Goal: Task Accomplishment & Management: Use online tool/utility

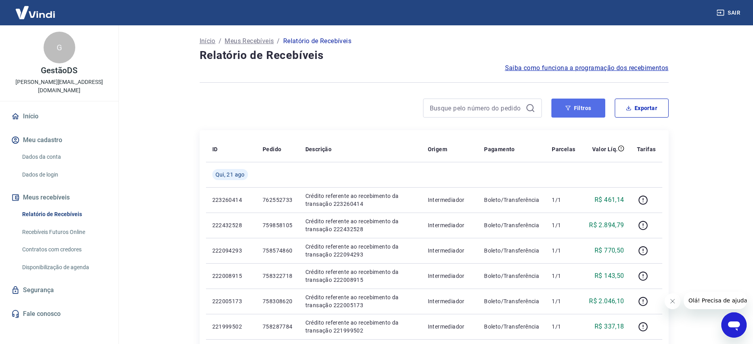
click at [573, 109] on button "Filtros" at bounding box center [578, 108] width 54 height 19
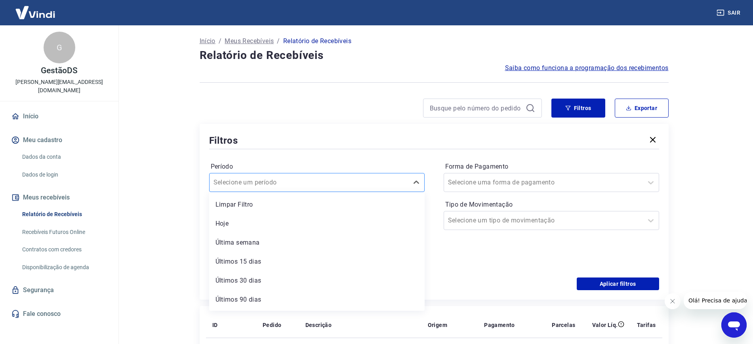
click at [248, 185] on input "Período" at bounding box center [254, 183] width 80 height 10
click at [175, 211] on main "Início / Meus Recebíveis / Relatório de Recebíveis Relatório de Recebíveis Saib…" at bounding box center [434, 184] width 638 height 319
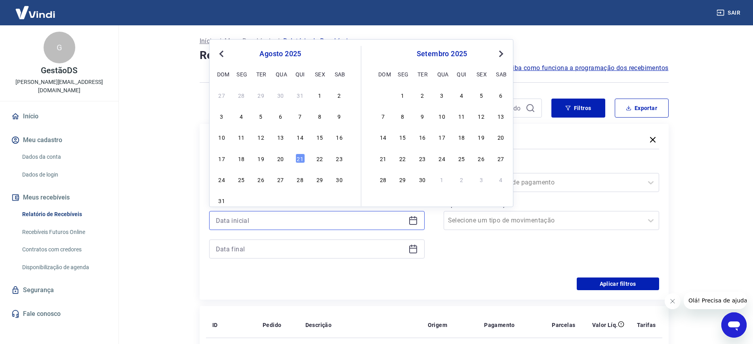
click at [251, 222] on input at bounding box center [310, 221] width 189 height 12
click at [279, 160] on div "20" at bounding box center [281, 159] width 10 height 10
type input "[DATE]"
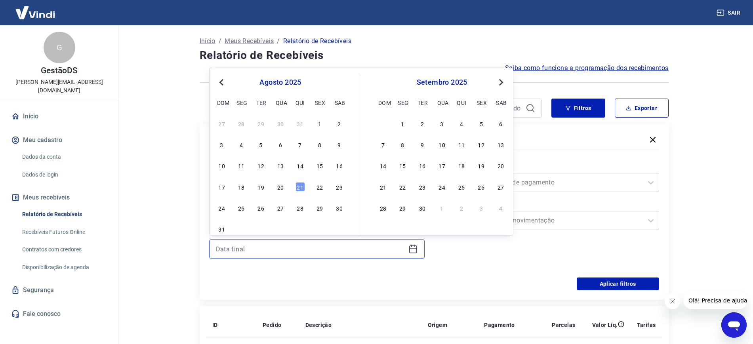
click at [259, 253] on input at bounding box center [310, 249] width 189 height 12
click at [276, 191] on div "17 18 19 20 21 22 23" at bounding box center [280, 186] width 129 height 11
click at [280, 187] on div "20" at bounding box center [281, 187] width 10 height 10
type input "[DATE]"
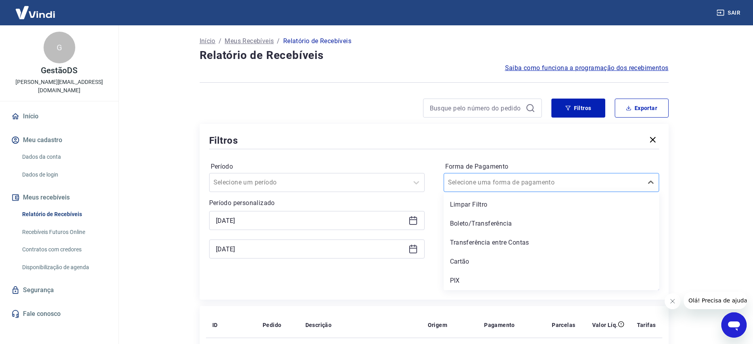
click at [525, 179] on div at bounding box center [543, 182] width 191 height 11
click at [450, 280] on div "PIX" at bounding box center [551, 281] width 215 height 16
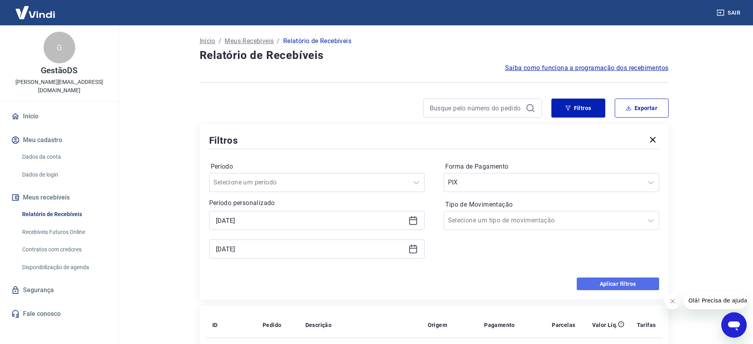
click at [627, 278] on button "Aplicar filtros" at bounding box center [618, 284] width 82 height 13
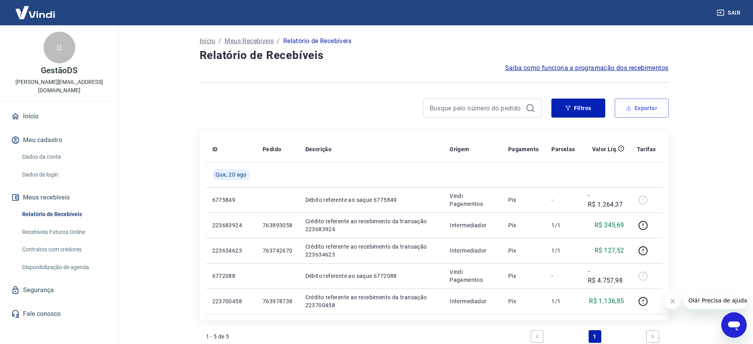
click at [650, 109] on button "Exportar" at bounding box center [642, 108] width 54 height 19
type input "[DATE]"
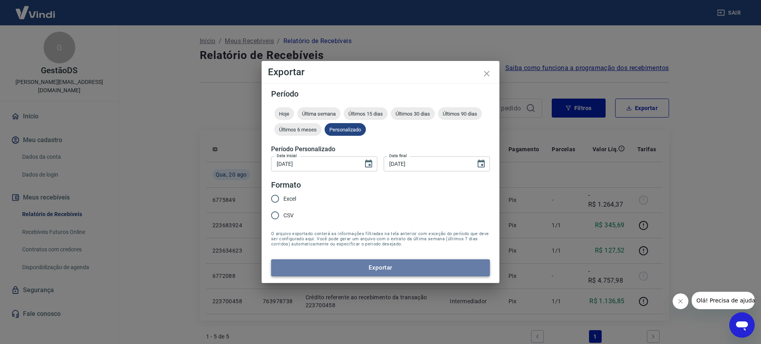
click at [419, 266] on button "Exportar" at bounding box center [380, 267] width 219 height 17
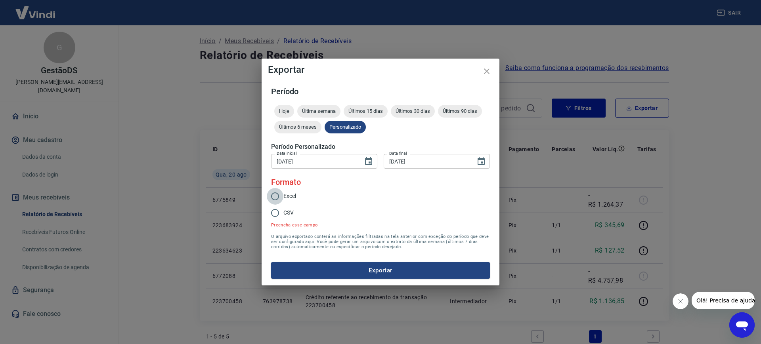
drag, startPoint x: 268, startPoint y: 192, endPoint x: 275, endPoint y: 193, distance: 6.9
click at [268, 193] on input "Excel" at bounding box center [275, 196] width 17 height 17
radio input "true"
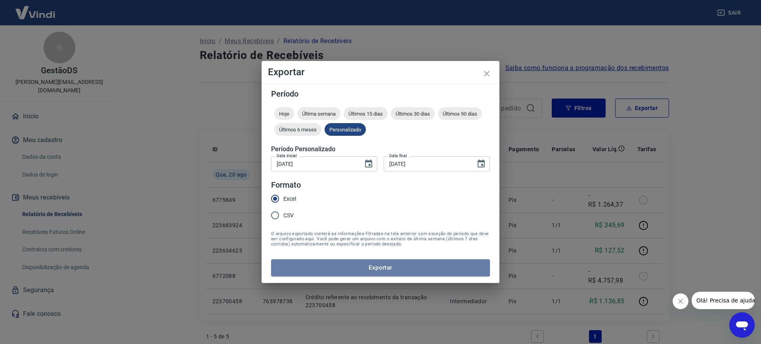
click at [375, 263] on button "Exportar" at bounding box center [380, 267] width 219 height 17
